Goal: Information Seeking & Learning: Learn about a topic

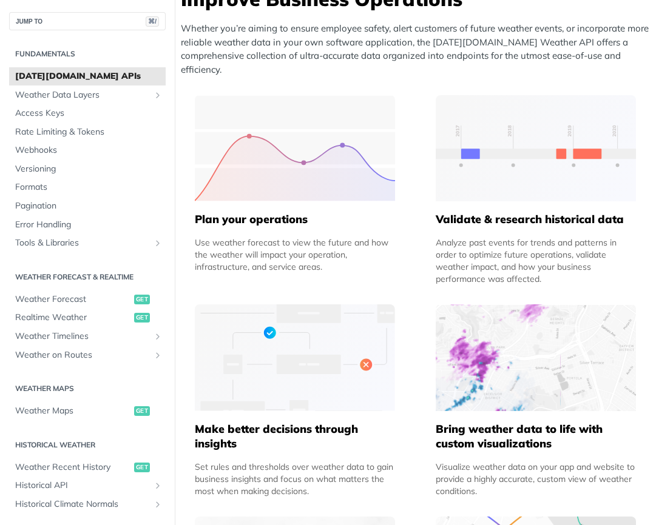
scroll to position [226, 0]
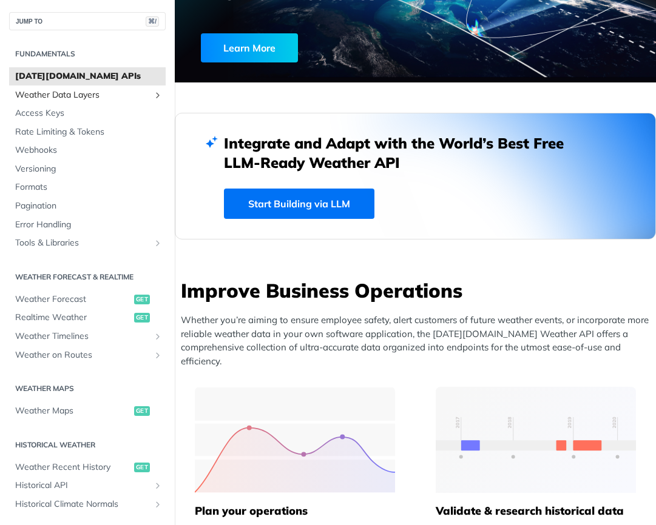
click at [69, 90] on span "Weather Data Layers" at bounding box center [82, 95] width 135 height 12
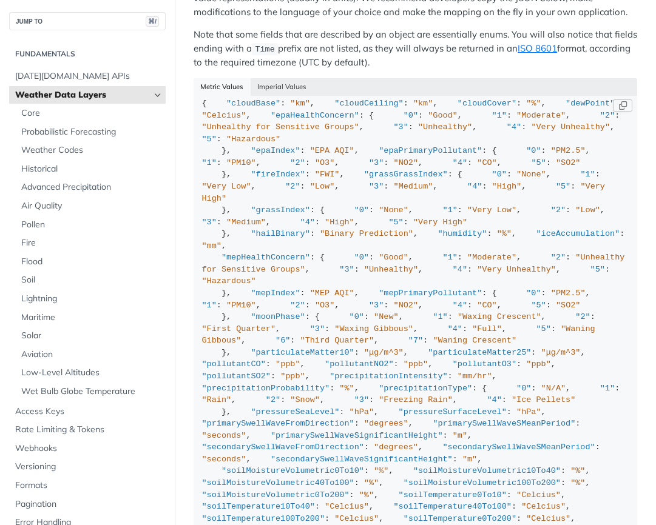
scroll to position [7, 0]
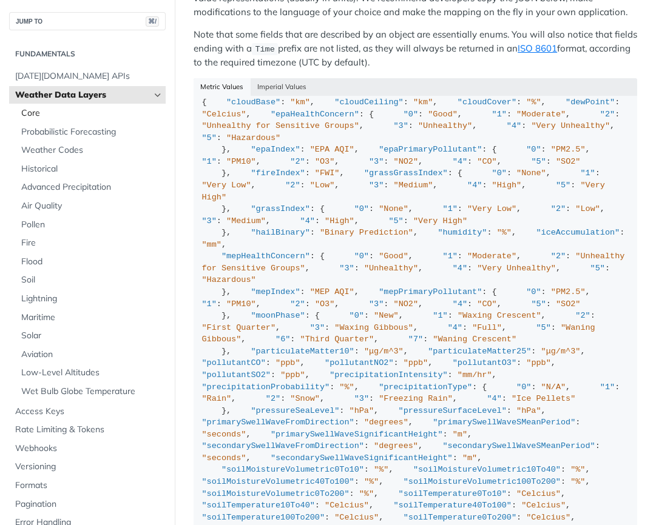
click at [48, 110] on span "Core" at bounding box center [91, 113] width 141 height 12
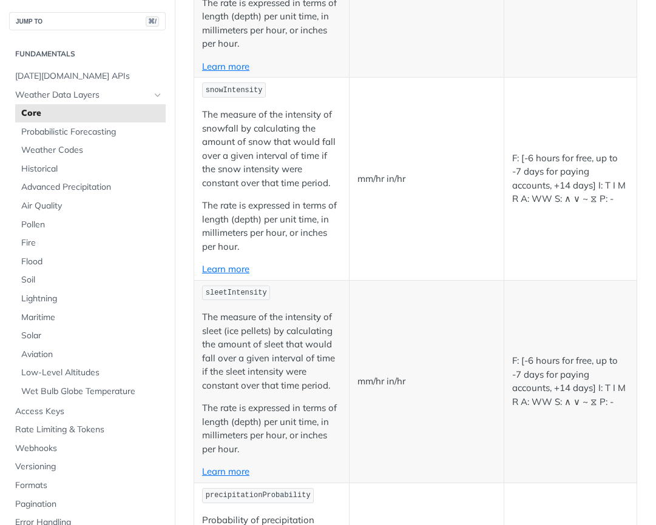
scroll to position [1811, 0]
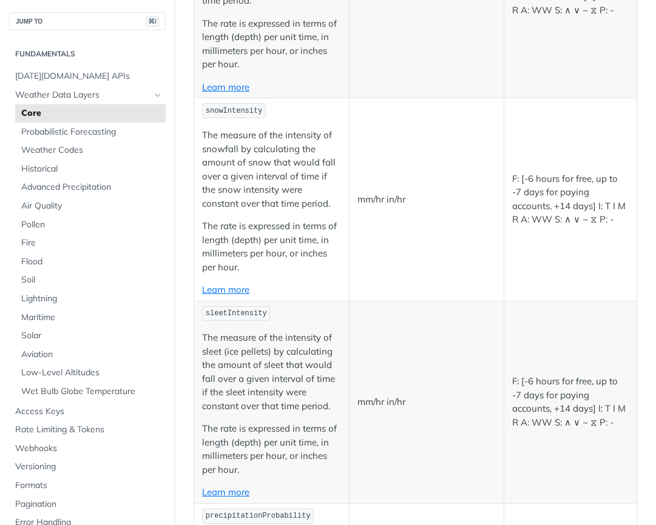
drag, startPoint x: 272, startPoint y: 390, endPoint x: 204, endPoint y: 248, distance: 157.6
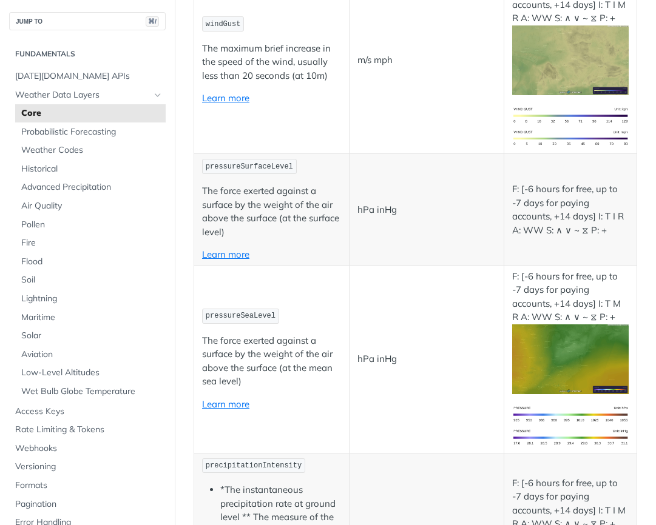
scroll to position [1526, 0]
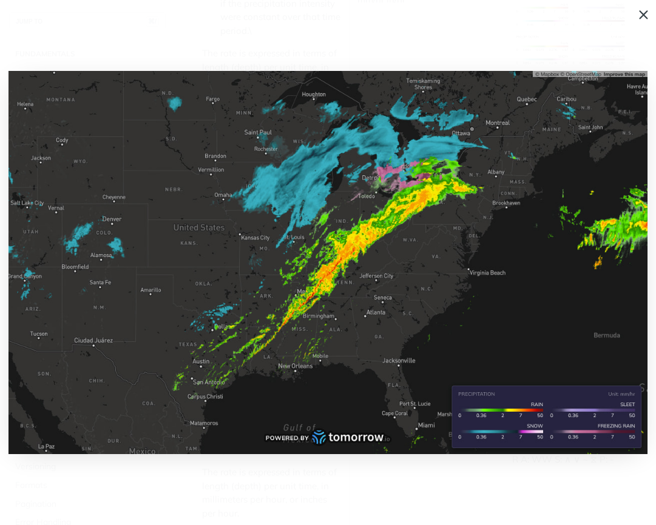
click at [574, 70] on img "Expand image" at bounding box center [570, 51] width 116 height 39
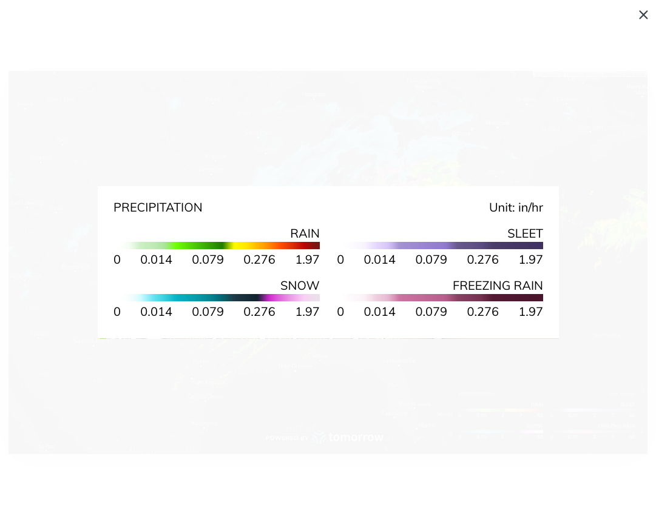
scroll to position [1559, 0]
